Goal: Obtain resource: Download file/media

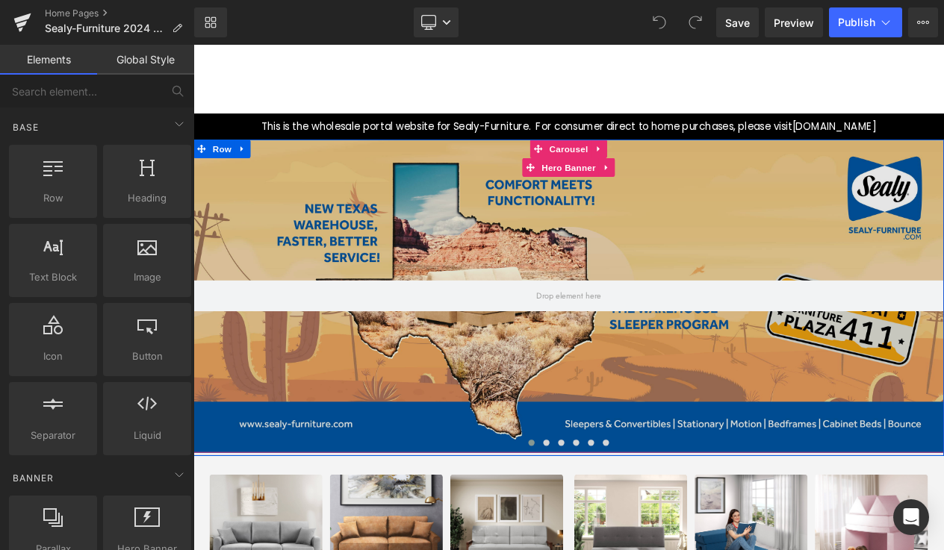
click at [646, 240] on div at bounding box center [645, 347] width 904 height 376
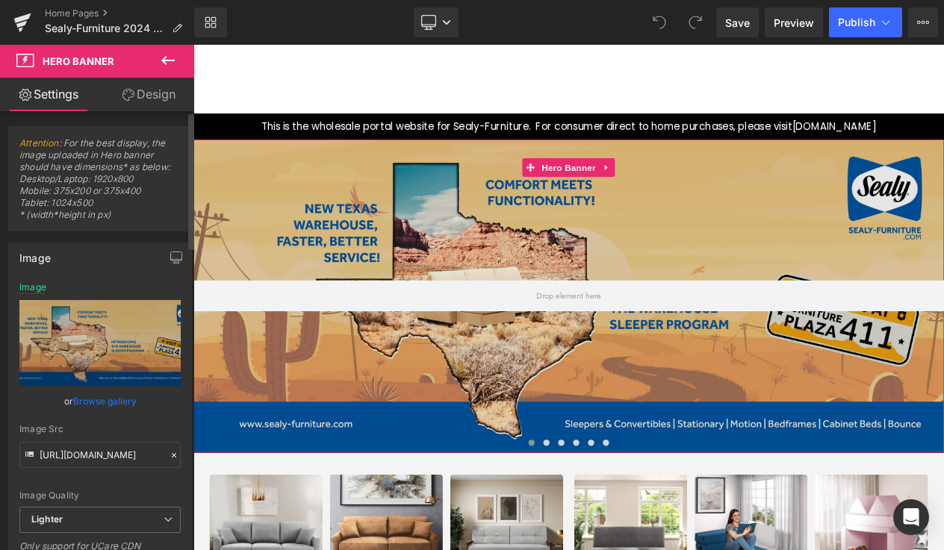
click at [95, 401] on link "Browse gallery" at bounding box center [104, 401] width 63 height 26
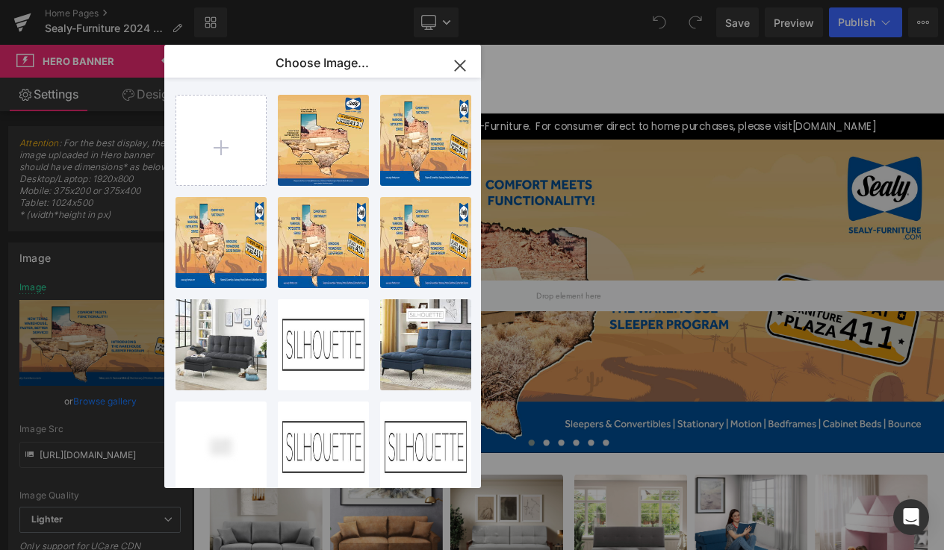
drag, startPoint x: 455, startPoint y: 64, endPoint x: 317, endPoint y: 36, distance: 140.3
click at [455, 64] on icon "button" at bounding box center [460, 66] width 24 height 24
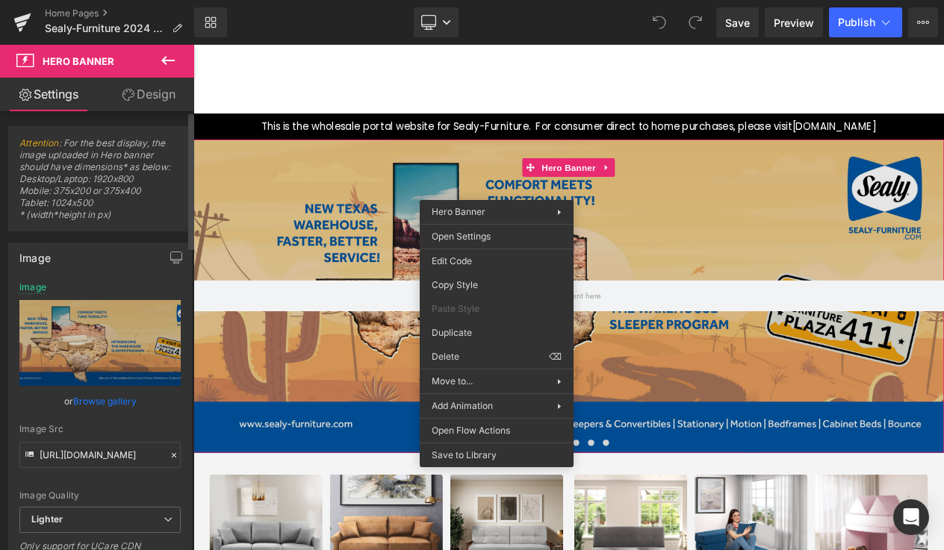
click at [93, 401] on link "Browse gallery" at bounding box center [104, 401] width 63 height 26
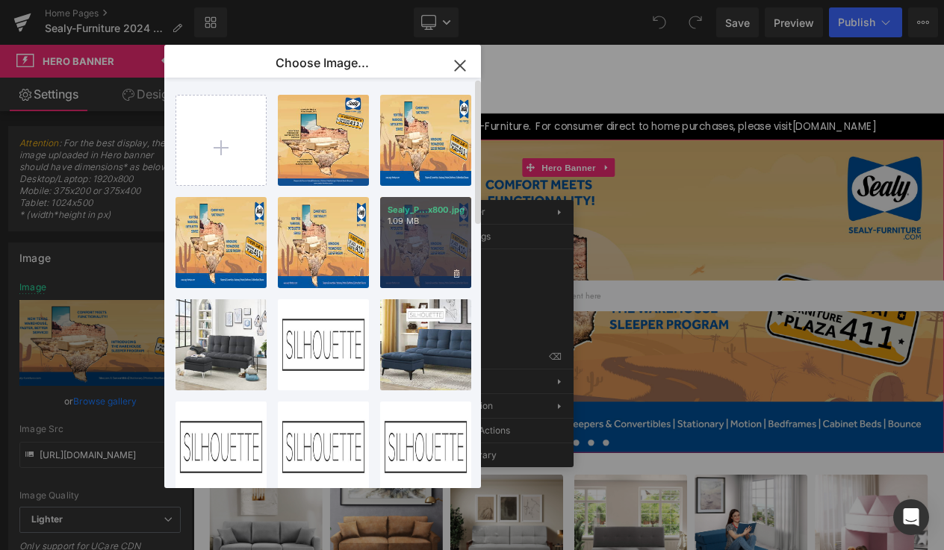
click at [406, 222] on p "1.09 MB" at bounding box center [426, 221] width 76 height 11
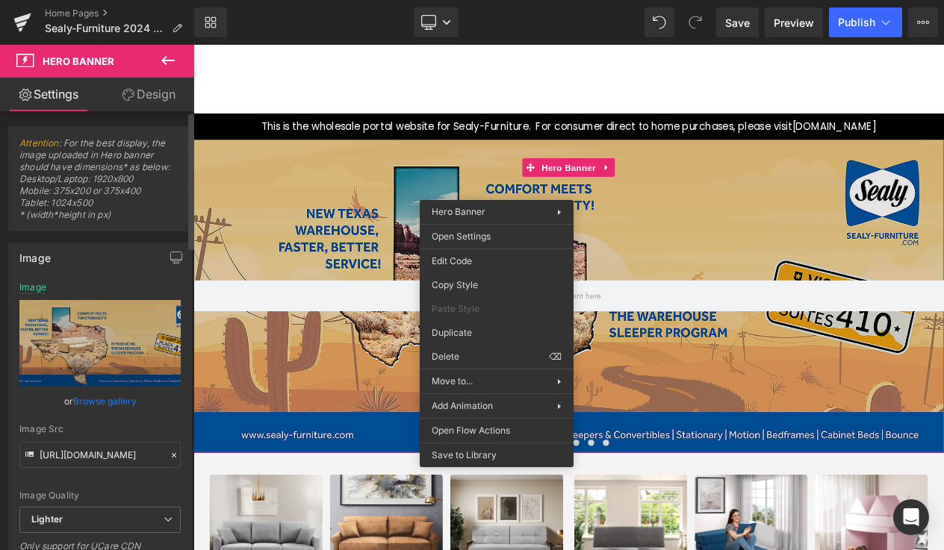
click at [91, 406] on link "Browse gallery" at bounding box center [104, 401] width 63 height 26
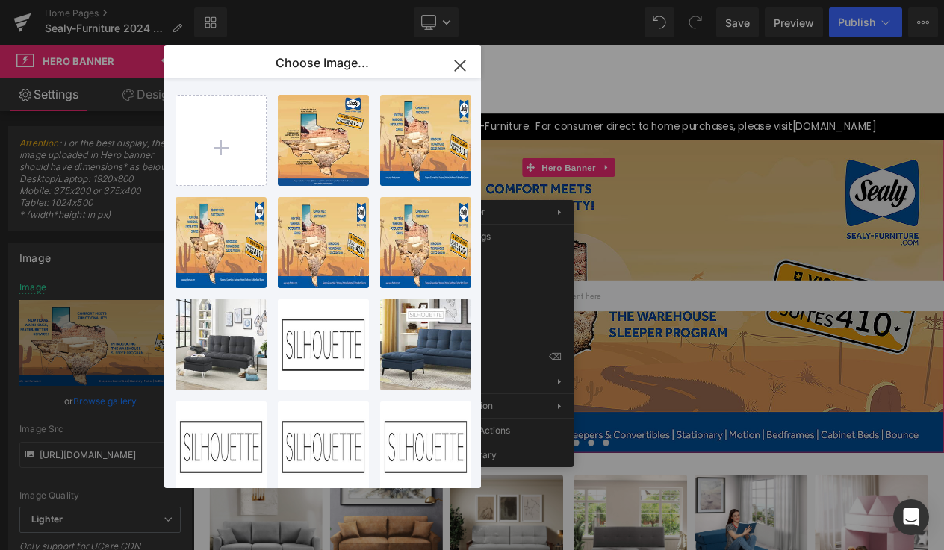
drag, startPoint x: 604, startPoint y: 263, endPoint x: 830, endPoint y: 232, distance: 227.7
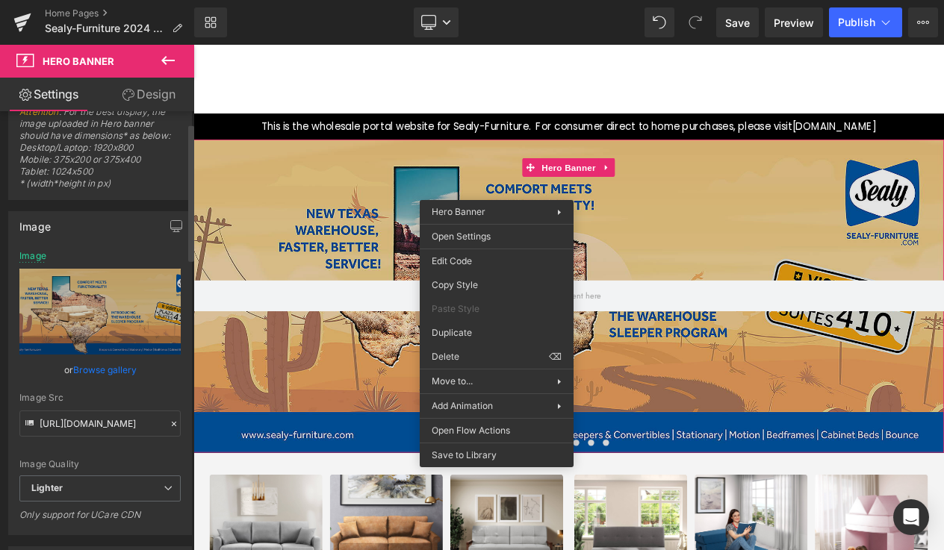
scroll to position [38, 0]
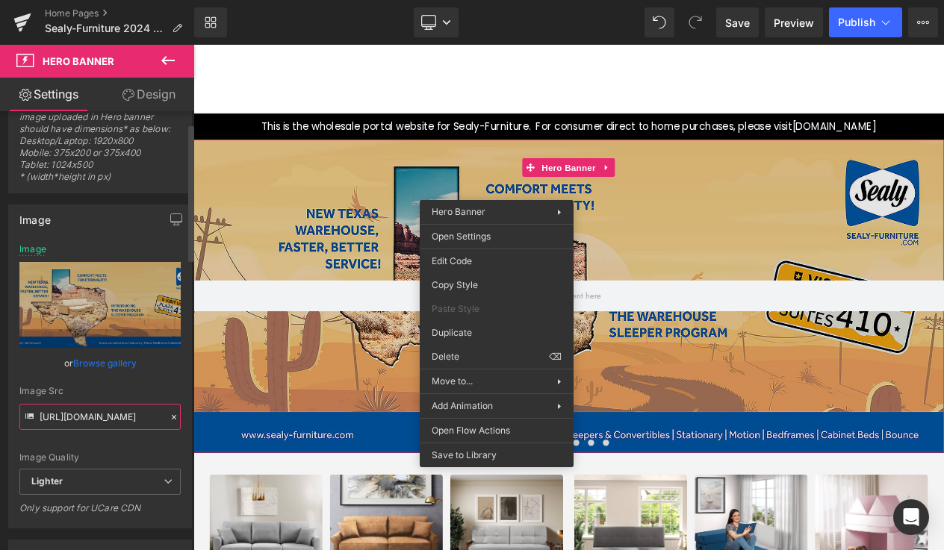
click at [65, 429] on input "[URL][DOMAIN_NAME]" at bounding box center [99, 417] width 161 height 26
click at [90, 417] on input "[URL][DOMAIN_NAME]" at bounding box center [99, 417] width 161 height 26
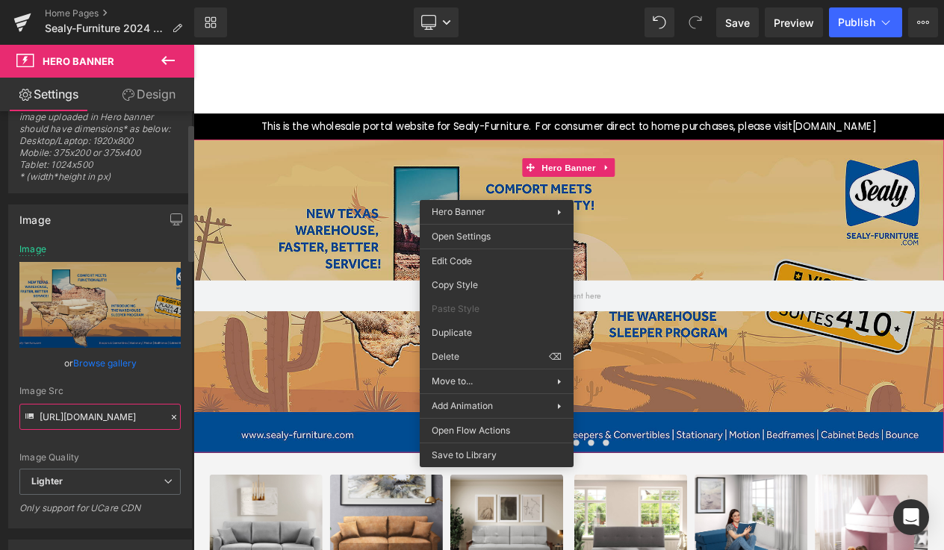
click at [90, 417] on input "[URL][DOMAIN_NAME]" at bounding box center [99, 417] width 161 height 26
type input "[URL][DOMAIN_NAME]"
